Goal: Transaction & Acquisition: Download file/media

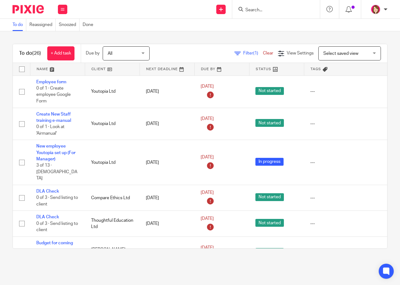
click at [266, 11] on input "Search" at bounding box center [273, 11] width 56 height 6
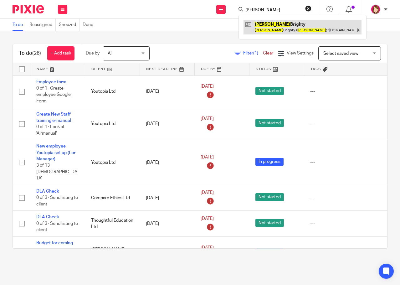
type input "rosie"
click at [273, 24] on link at bounding box center [303, 27] width 118 height 14
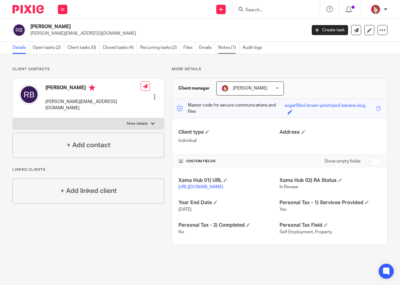
click at [227, 48] on link "Notes (1)" at bounding box center [228, 48] width 21 height 12
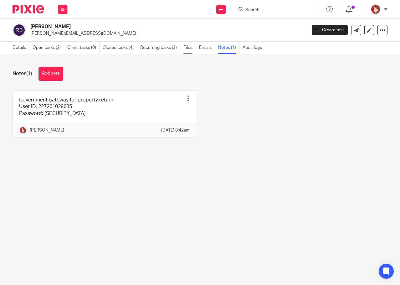
click at [190, 47] on link "Files" at bounding box center [190, 48] width 13 height 12
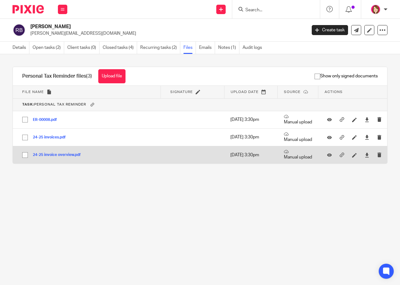
click at [69, 153] on button "24-25 invoice overview.pdf" at bounding box center [59, 155] width 53 height 4
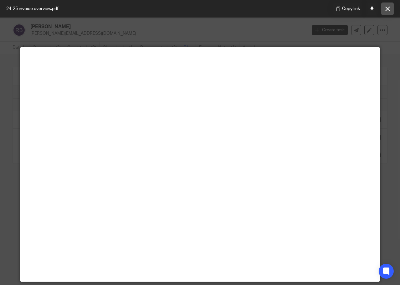
click at [389, 8] on icon at bounding box center [388, 9] width 5 height 5
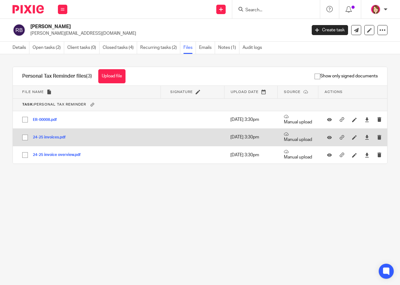
click at [54, 137] on button "24-25 invoices.pdf" at bounding box center [52, 137] width 38 height 4
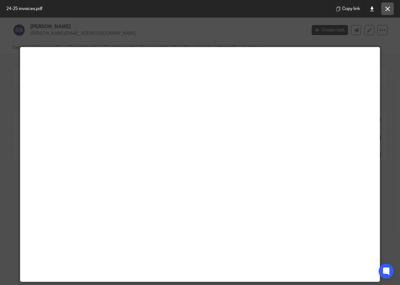
click at [390, 9] on icon at bounding box center [388, 9] width 5 height 5
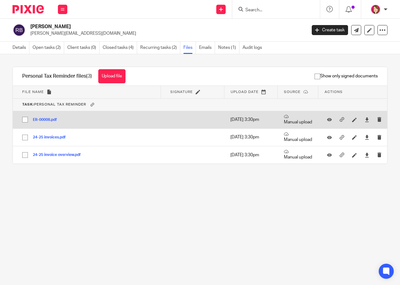
click at [41, 120] on button "ER-00008.pdf" at bounding box center [47, 120] width 29 height 4
